Goal: Download file/media

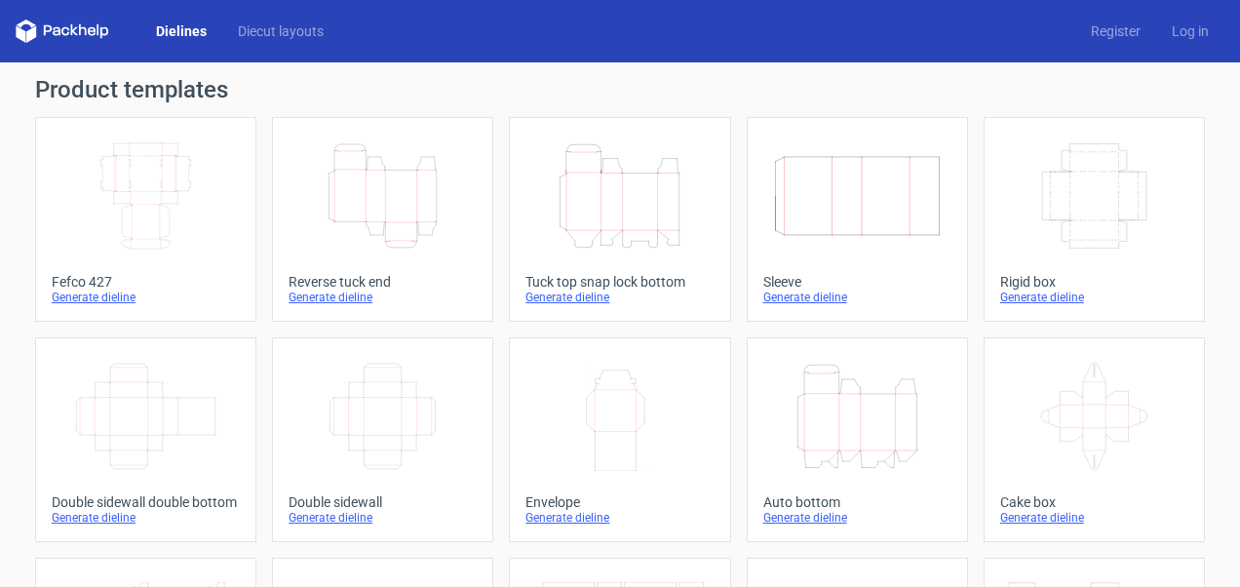
click at [343, 297] on div "Generate dieline" at bounding box center [383, 298] width 188 height 16
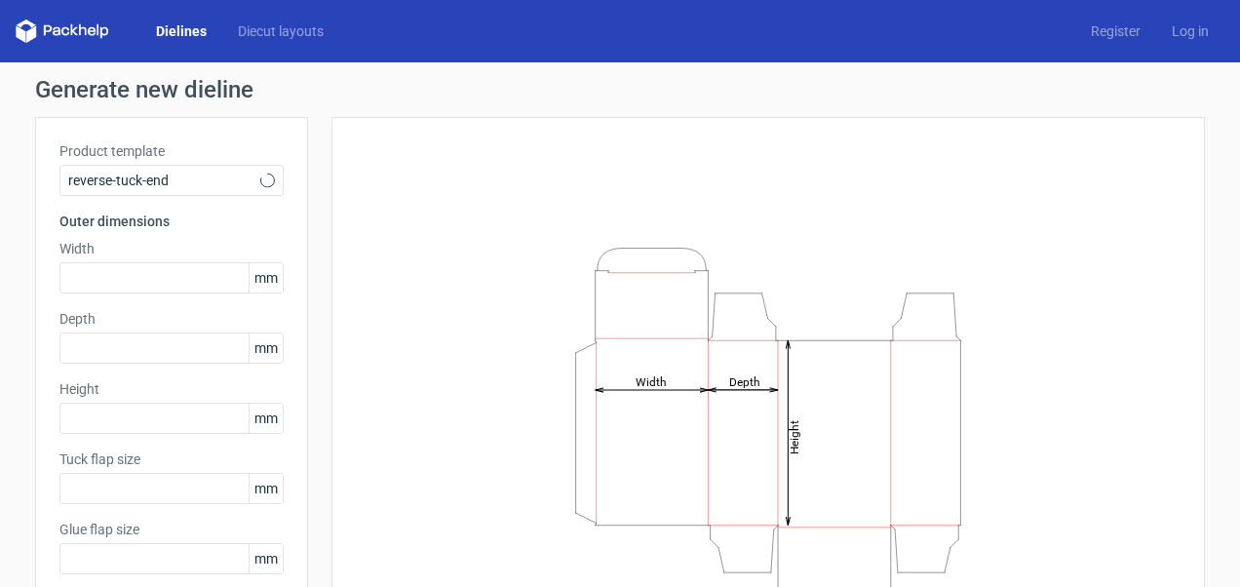
type input "15"
type input "10"
click at [137, 275] on input "text" at bounding box center [171, 277] width 224 height 31
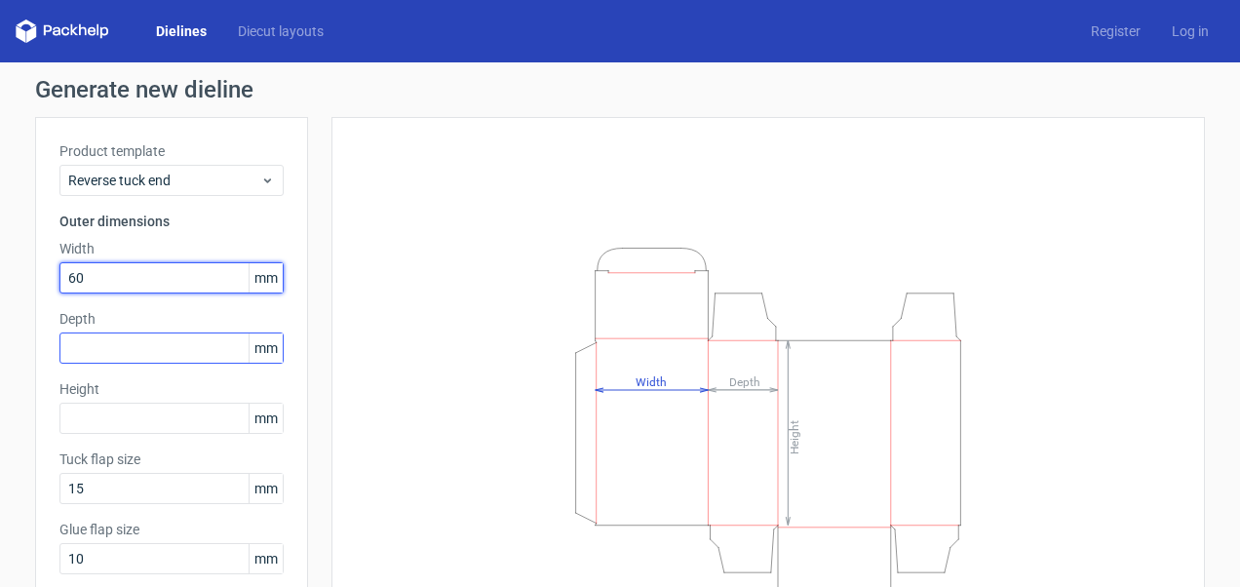
type input "60"
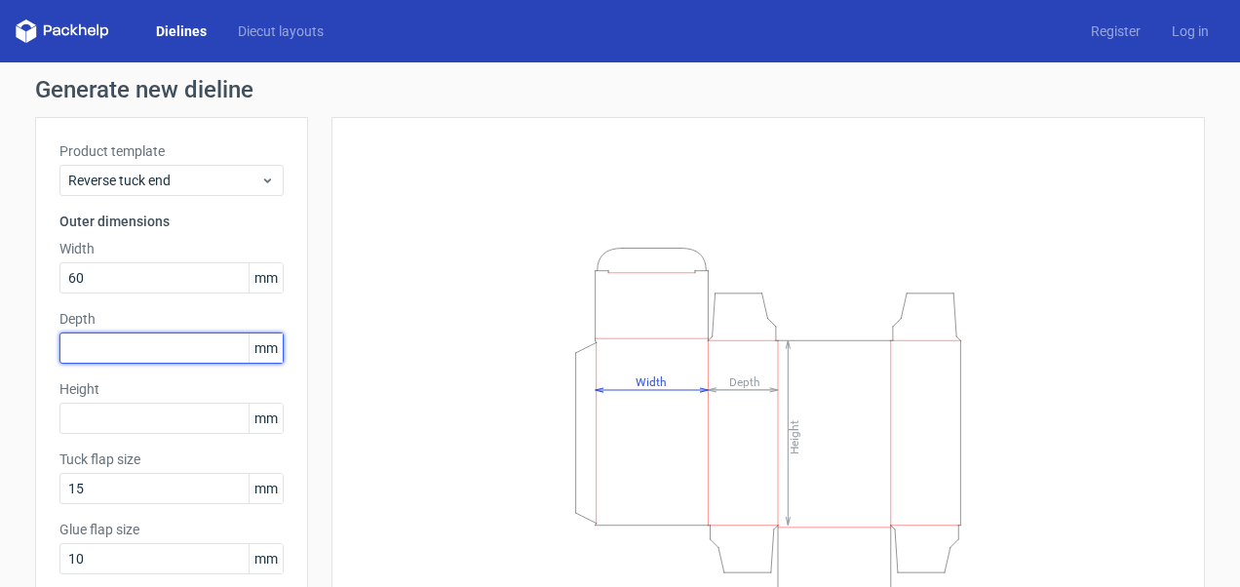
click at [129, 349] on input "text" at bounding box center [171, 347] width 224 height 31
type input "60"
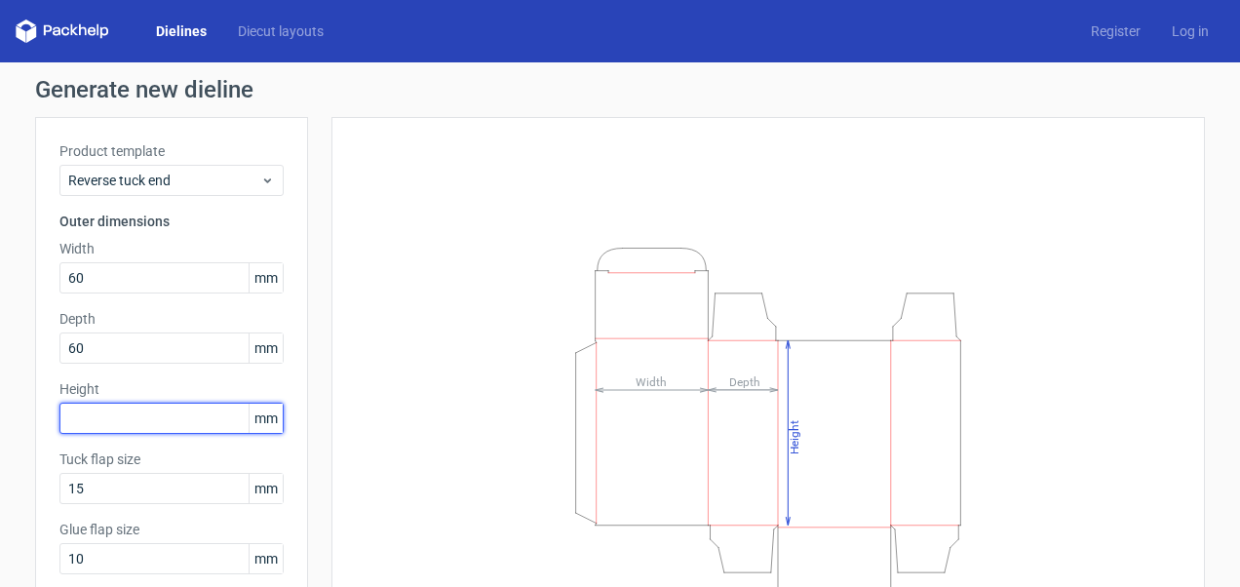
click at [138, 413] on input "text" at bounding box center [171, 418] width 224 height 31
type input "380"
click at [163, 453] on label "Tuck flap size" at bounding box center [171, 459] width 224 height 20
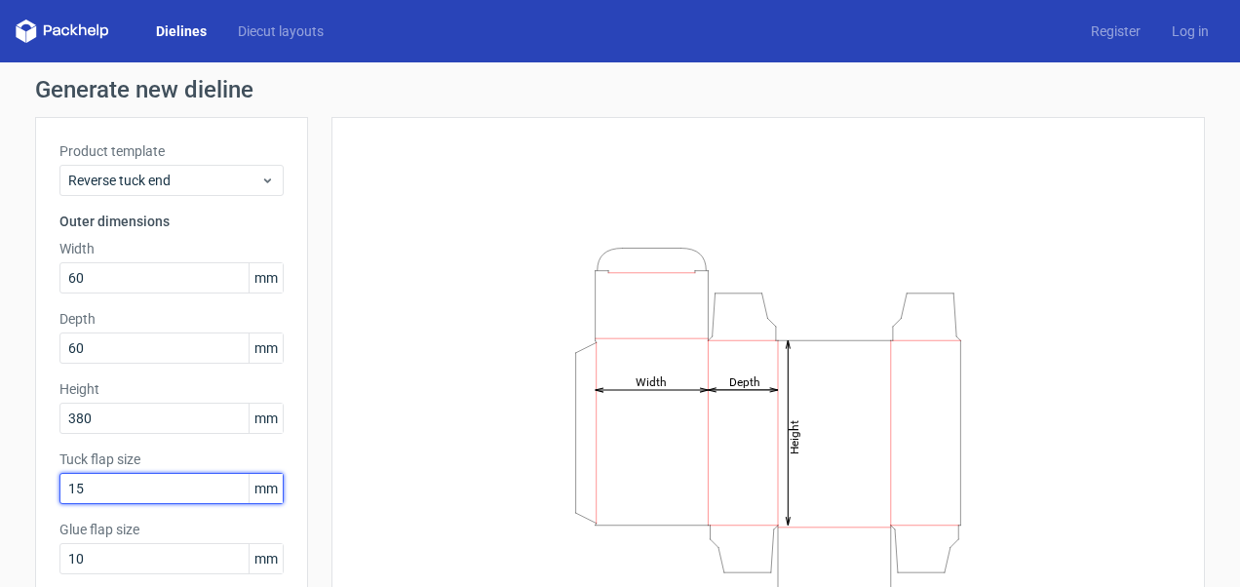
click at [98, 490] on input "15" at bounding box center [171, 488] width 224 height 31
type input "1"
type input "60"
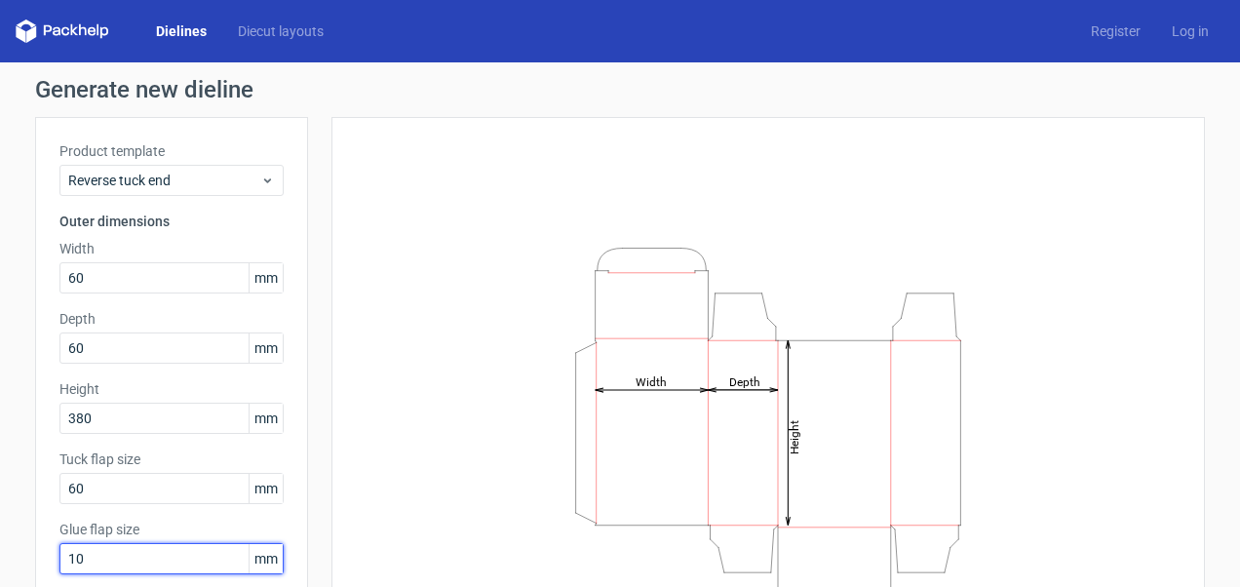
click at [149, 562] on input "10" at bounding box center [171, 558] width 224 height 31
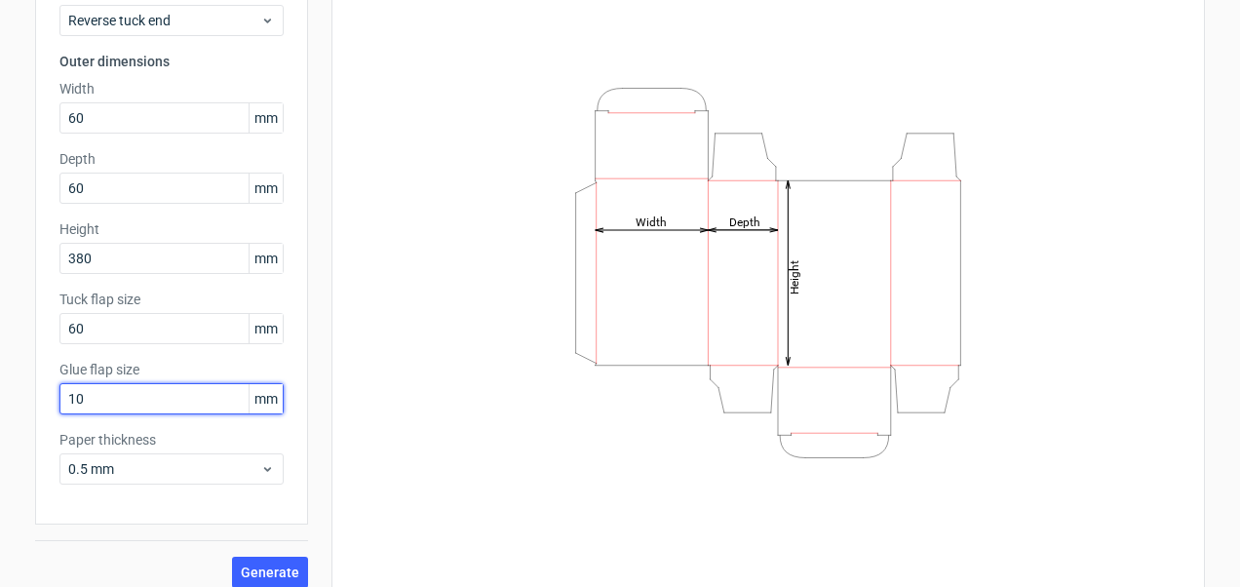
scroll to position [176, 0]
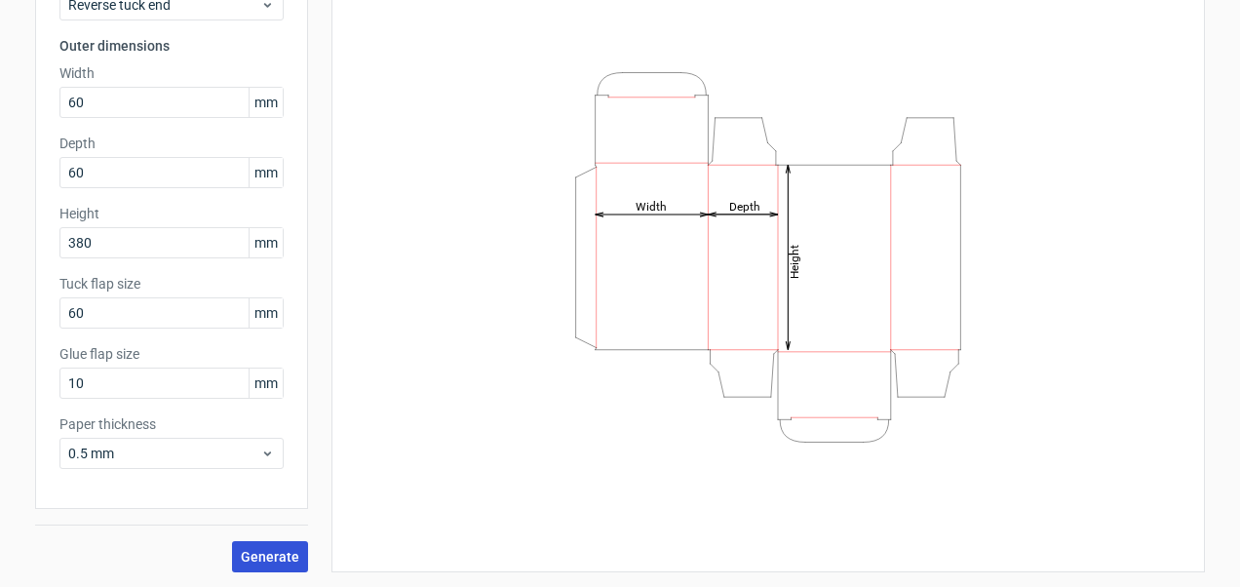
click at [262, 557] on span "Generate" at bounding box center [270, 557] width 59 height 14
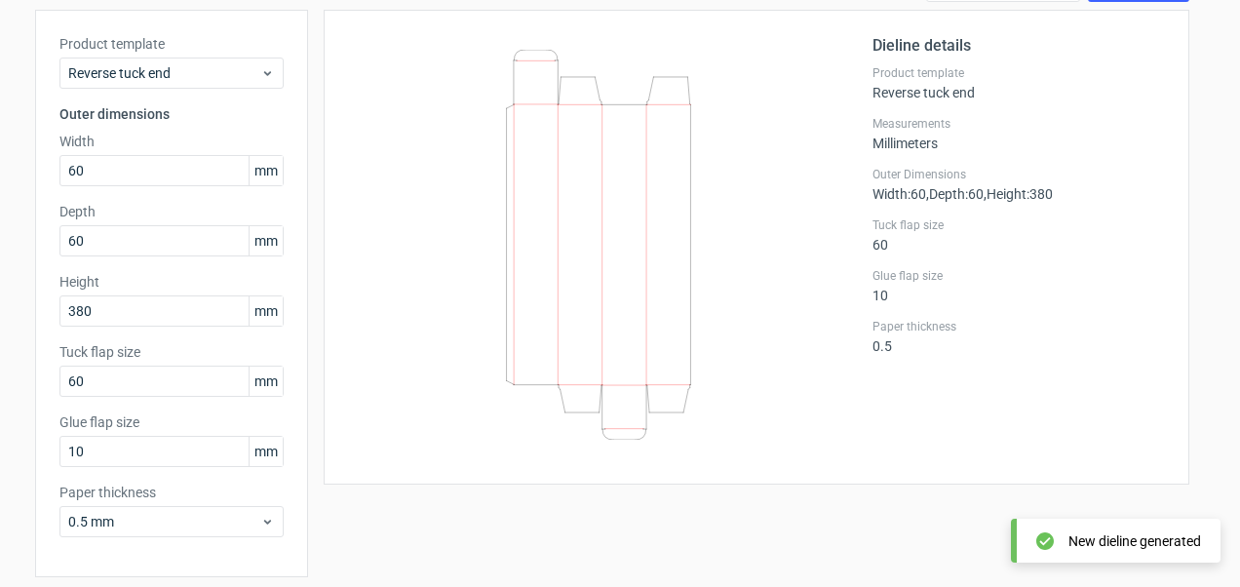
scroll to position [78, 0]
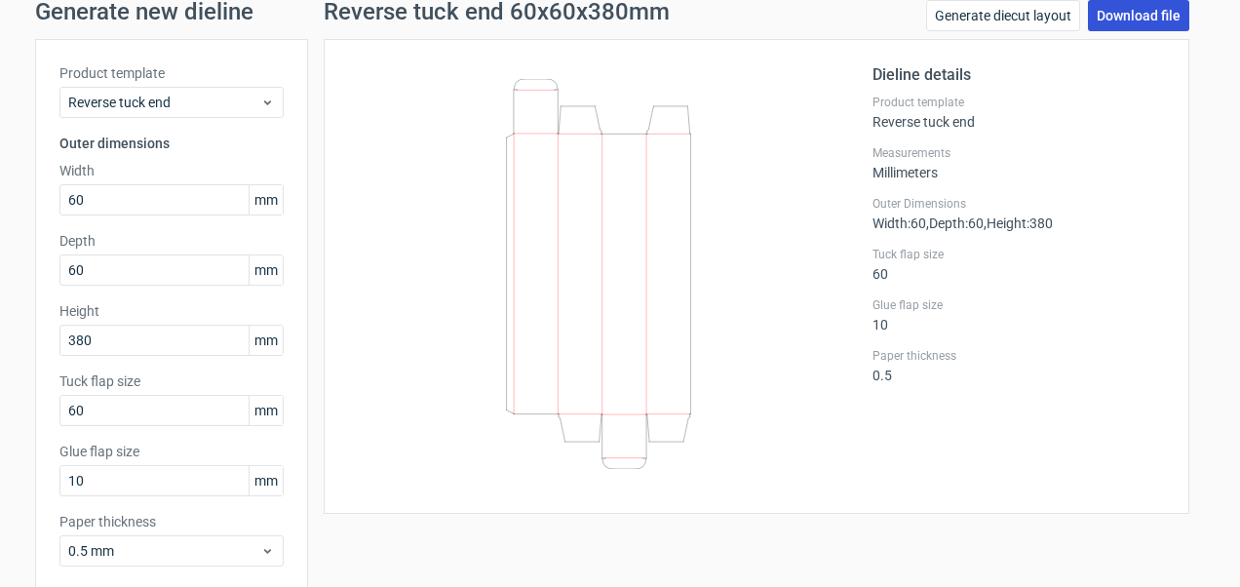
drag, startPoint x: 604, startPoint y: 310, endPoint x: 1150, endPoint y: 10, distance: 623.1
click at [1150, 10] on link "Download file" at bounding box center [1138, 15] width 101 height 31
click at [951, 439] on div "Dieline details Product template Reverse tuck end Measurements Millimeters Oute…" at bounding box center [1019, 276] width 293 height 426
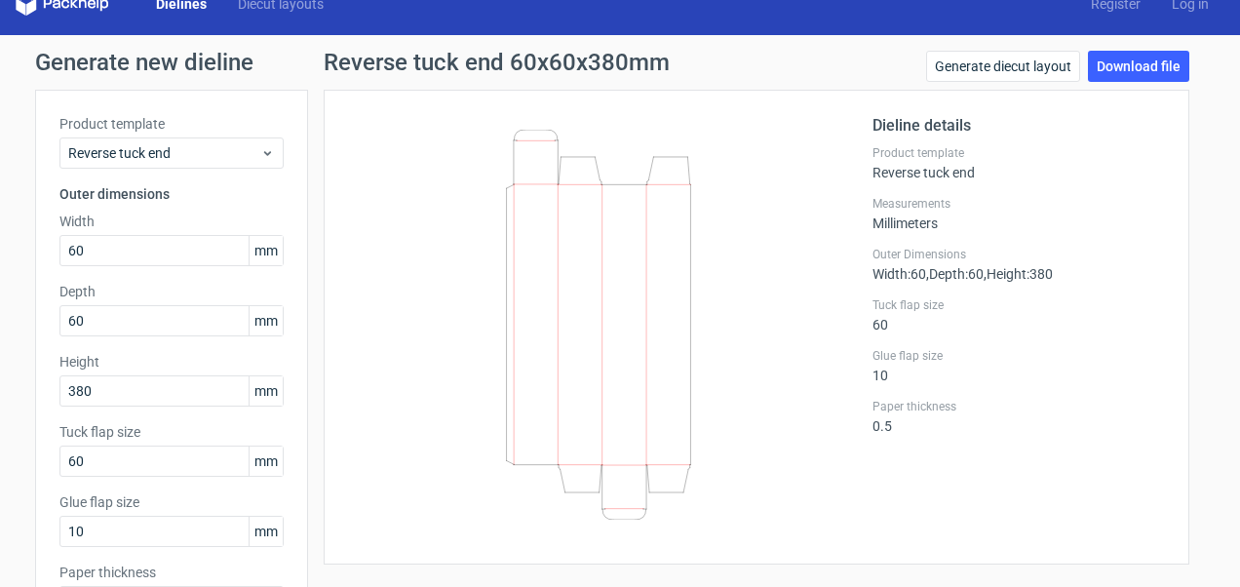
scroll to position [0, 0]
